Goal: Information Seeking & Learning: Learn about a topic

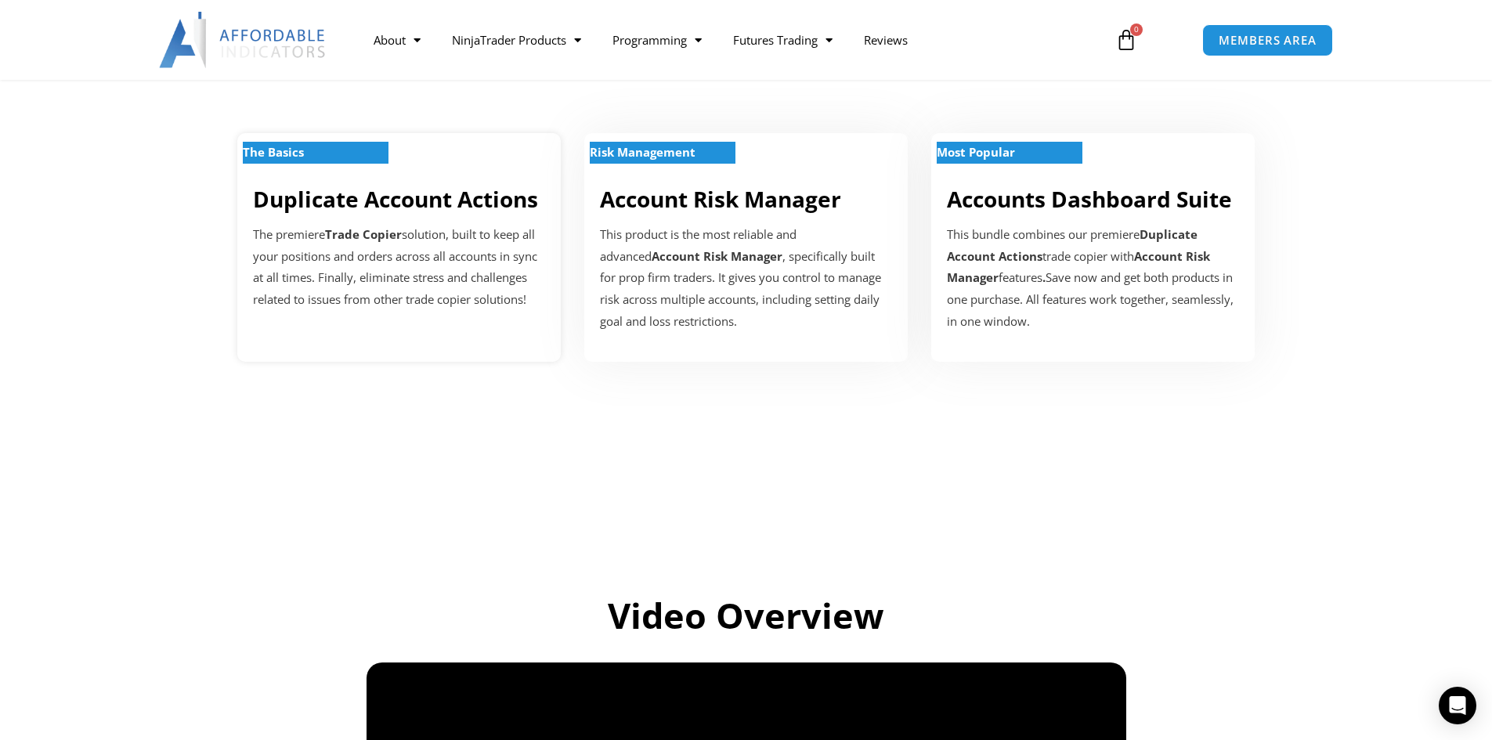
scroll to position [548, 0]
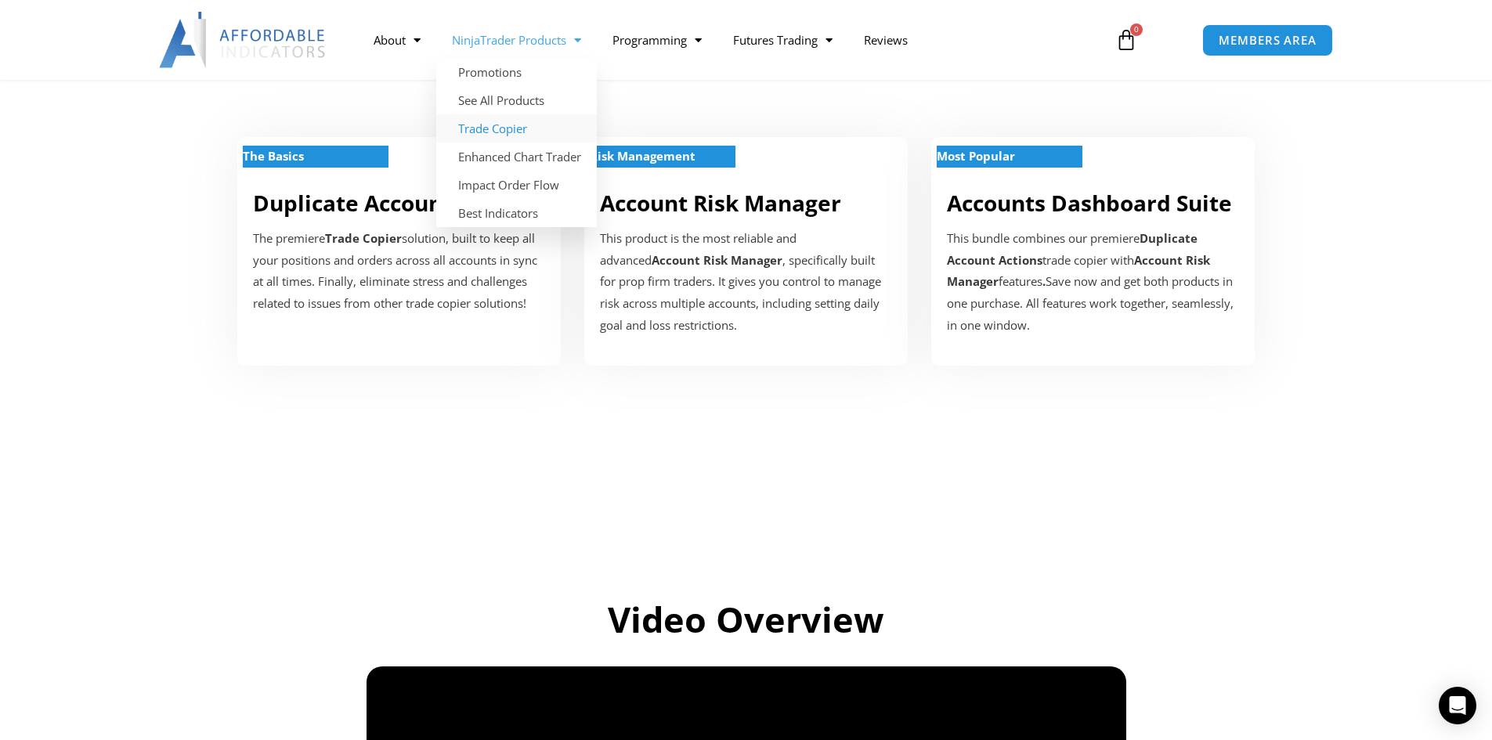
click at [558, 40] on link "NinjaTrader Products" at bounding box center [516, 40] width 161 height 36
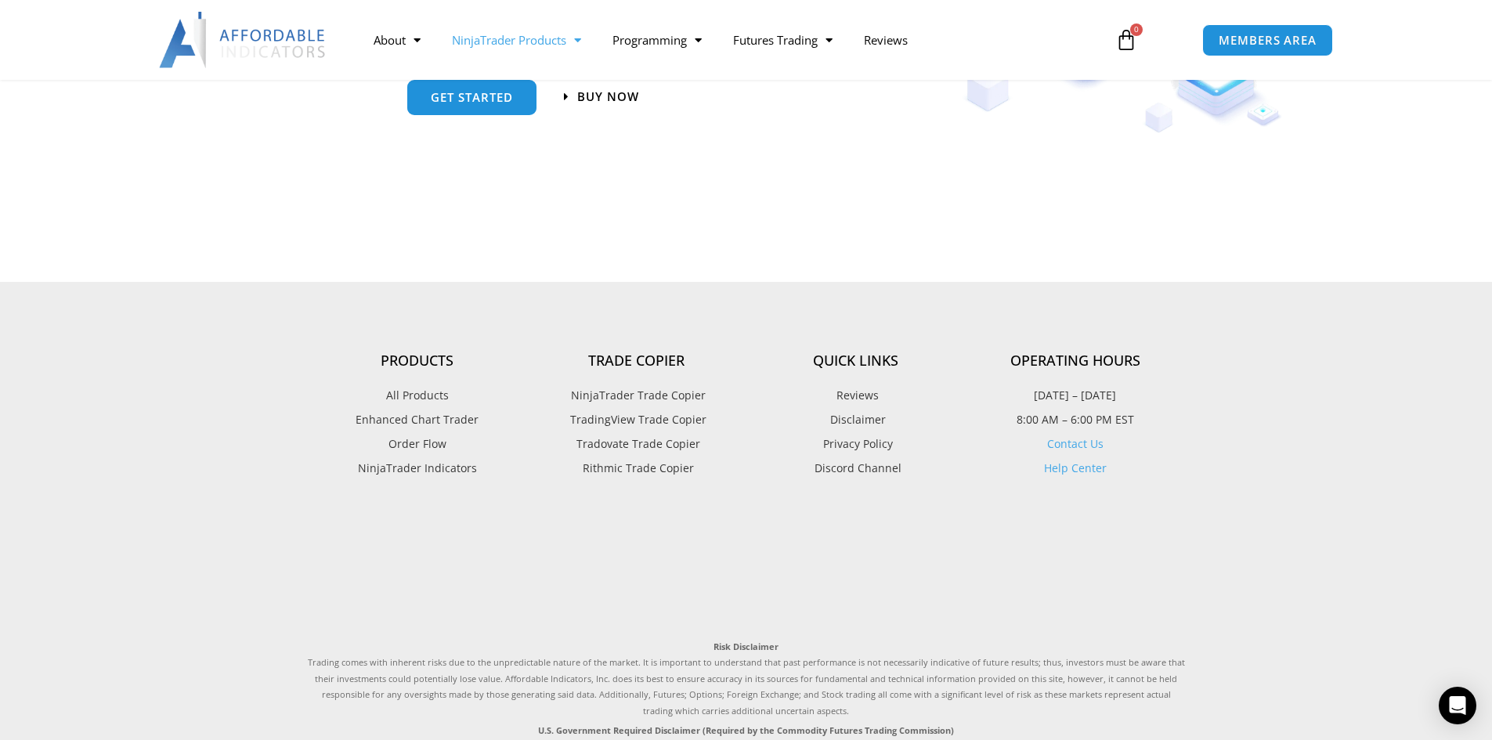
scroll to position [1958, 0]
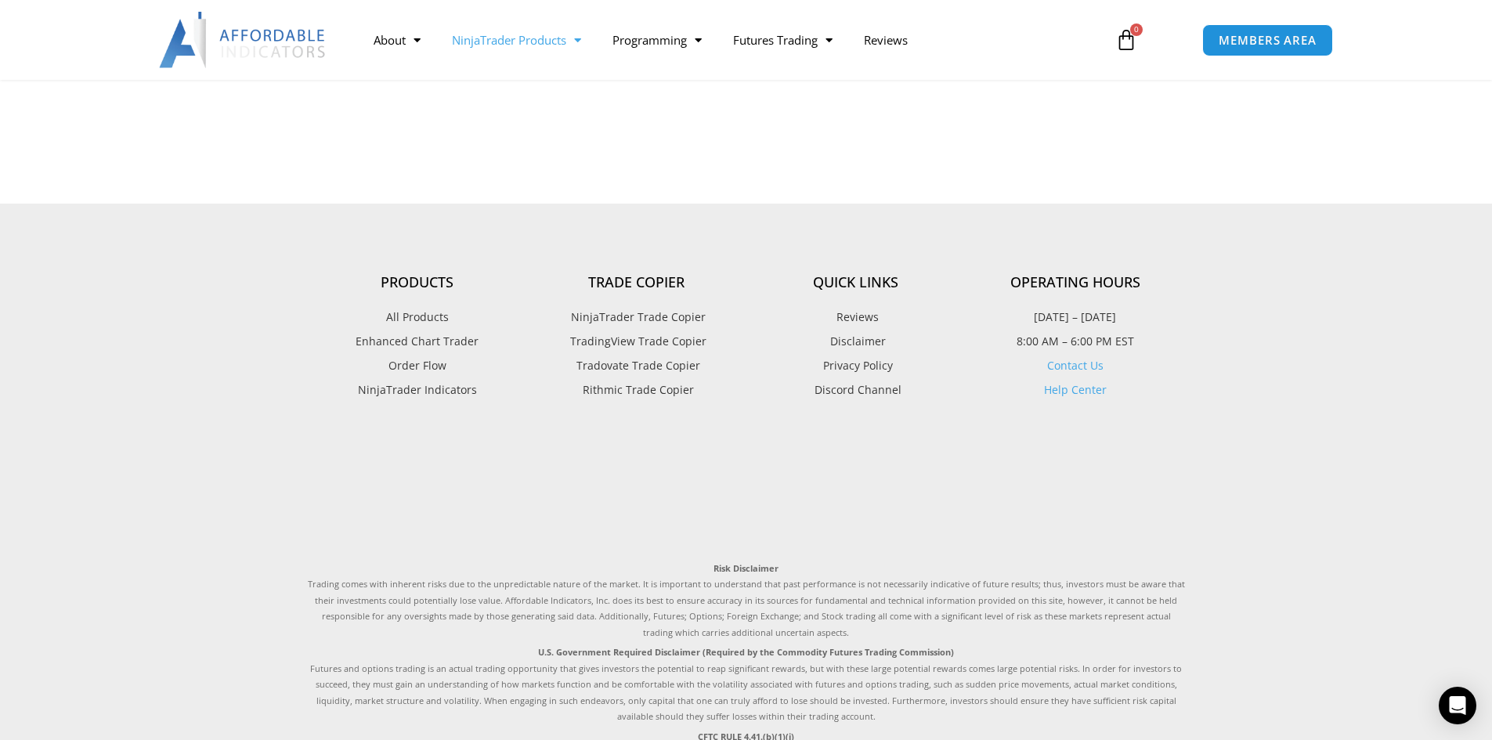
click at [636, 283] on h4 "Trade Copier" at bounding box center [636, 282] width 219 height 17
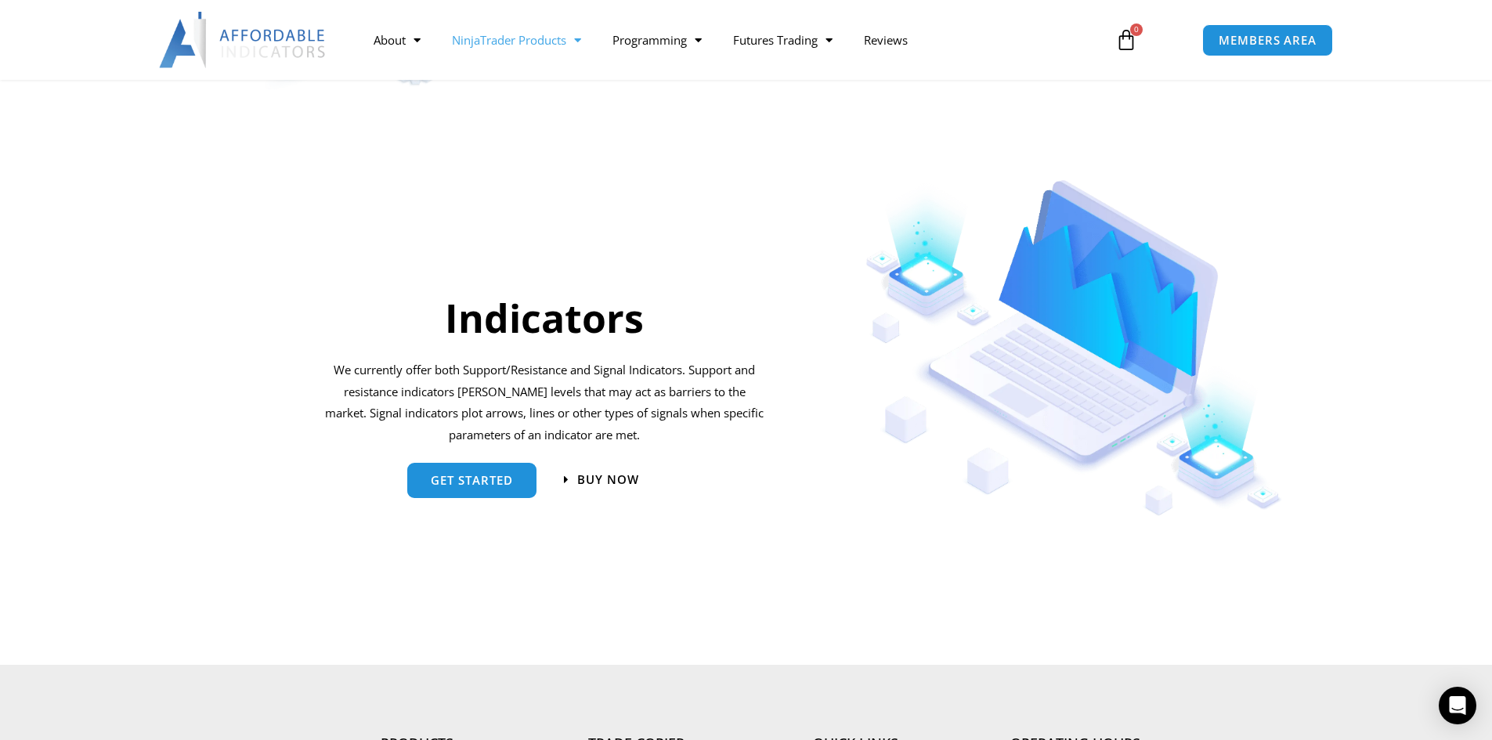
scroll to position [1175, 0]
